Goal: Transaction & Acquisition: Register for event/course

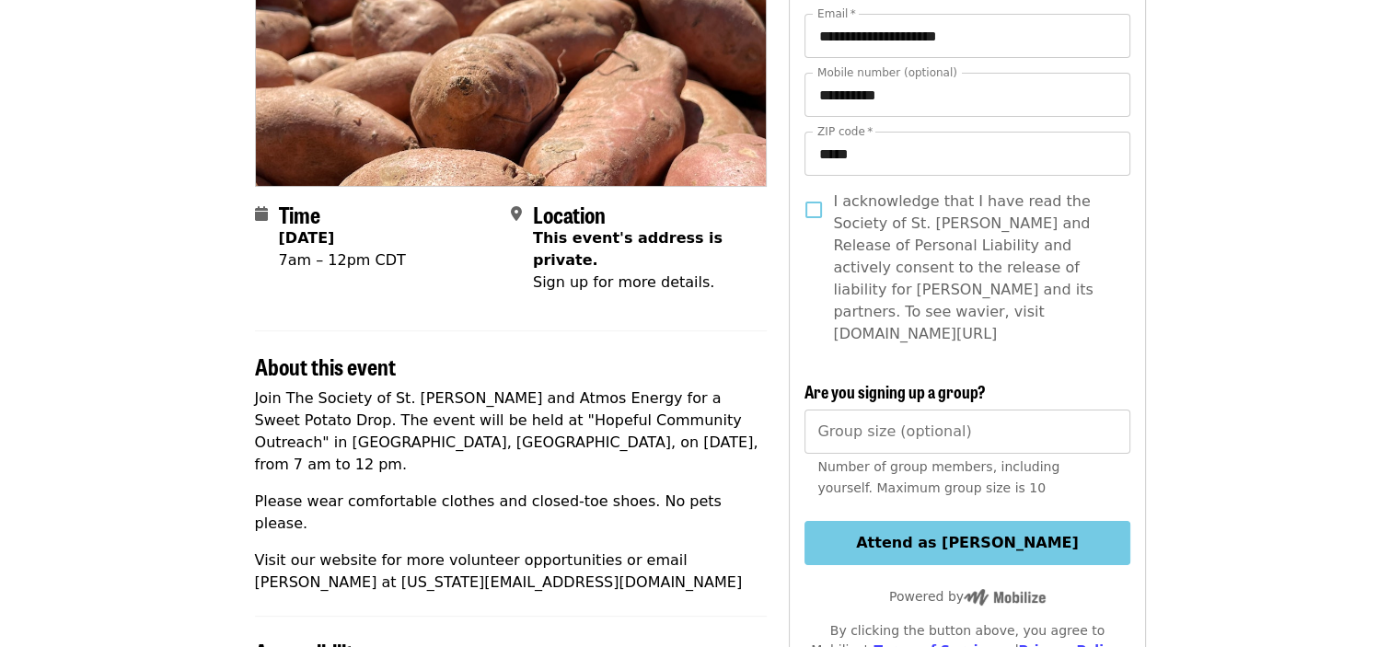
scroll to position [276, 0]
